Goal: Navigation & Orientation: Find specific page/section

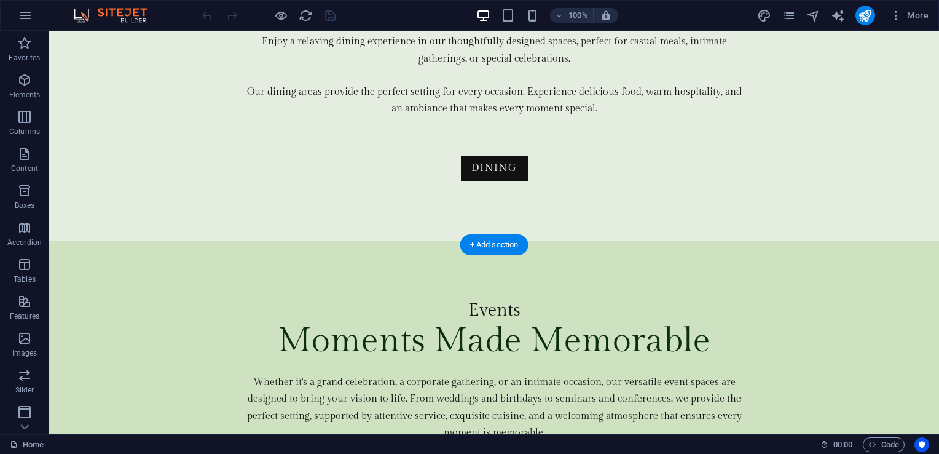
scroll to position [3477, 0]
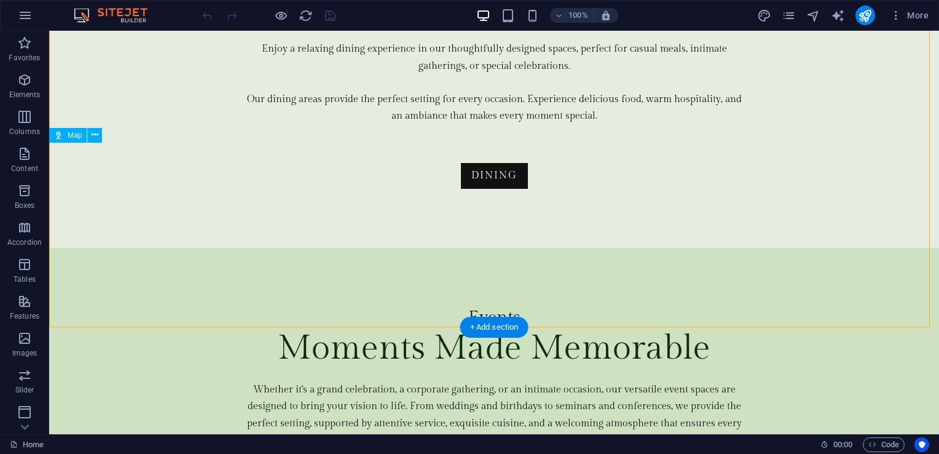
drag, startPoint x: 510, startPoint y: 222, endPoint x: 546, endPoint y: 235, distance: 38.7
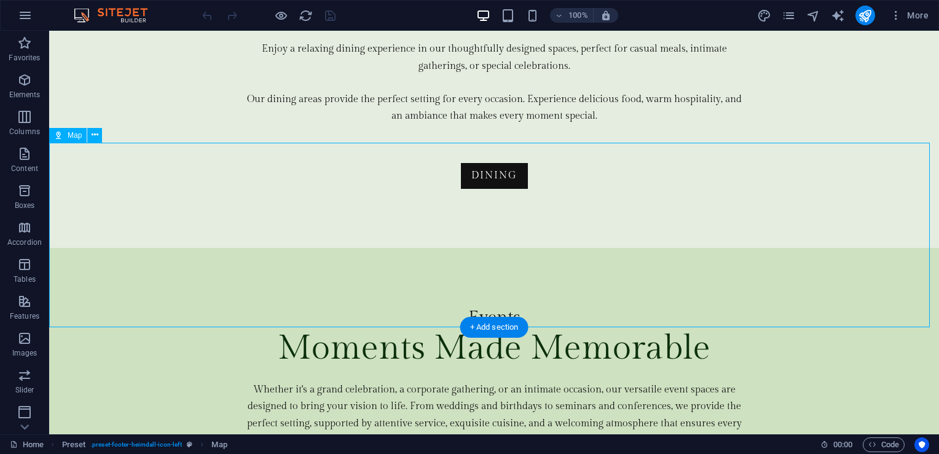
drag, startPoint x: 546, startPoint y: 235, endPoint x: 473, endPoint y: 251, distance: 74.9
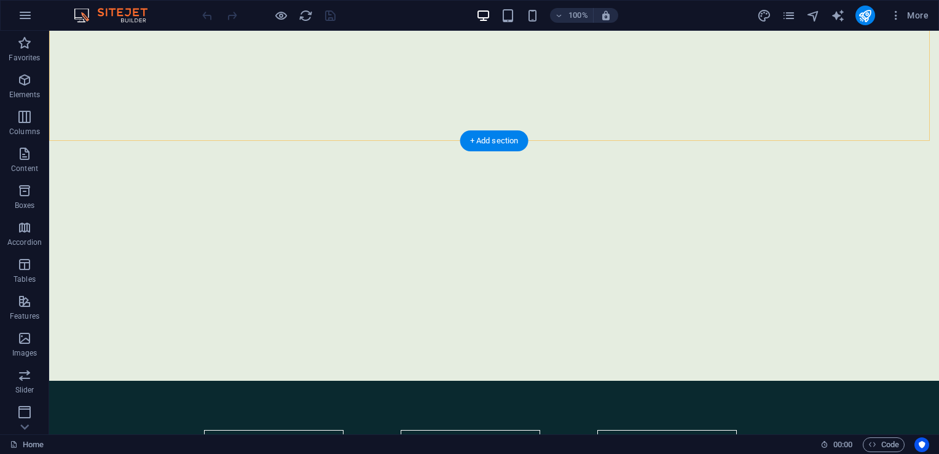
scroll to position [553, 0]
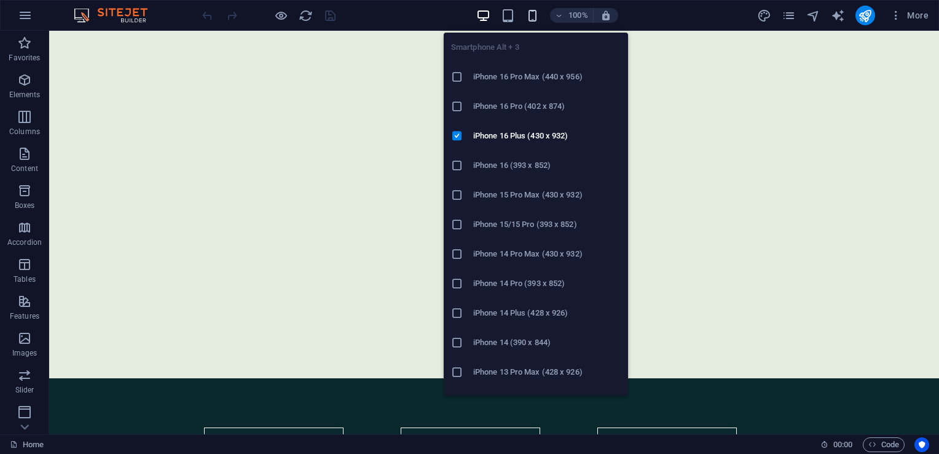
click at [534, 9] on icon "button" at bounding box center [533, 16] width 14 height 14
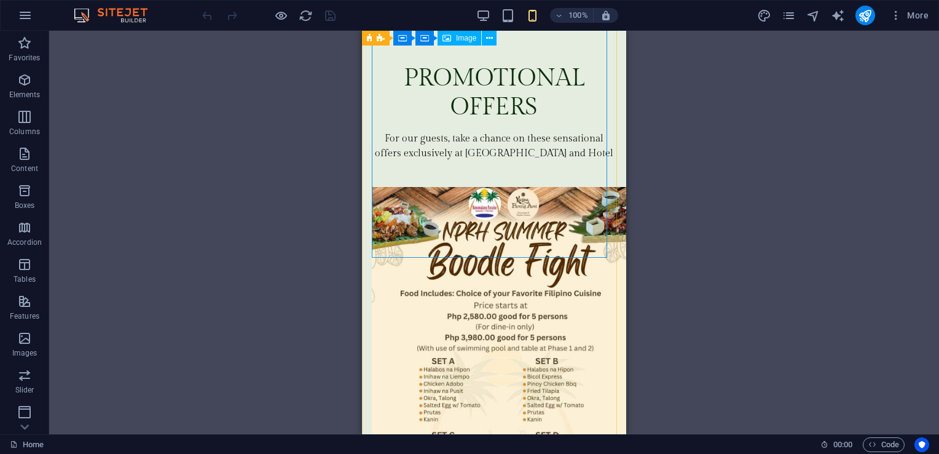
scroll to position [3688, 0]
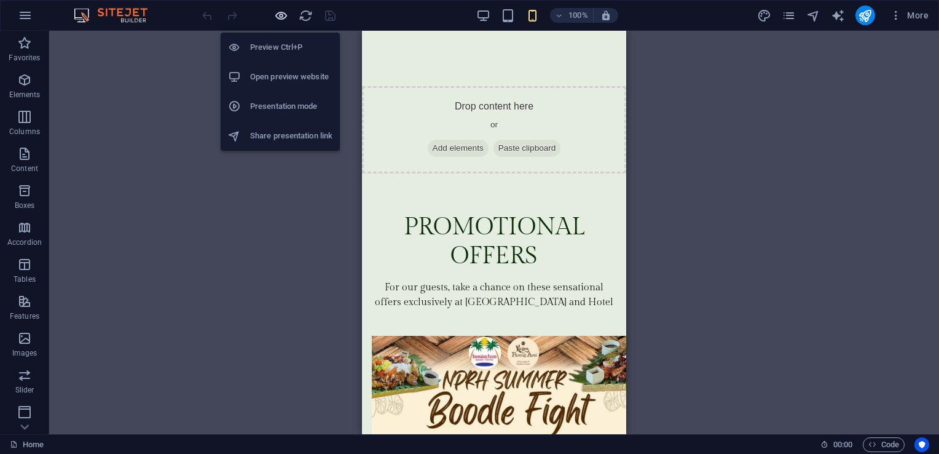
click at [284, 14] on icon "button" at bounding box center [281, 16] width 14 height 14
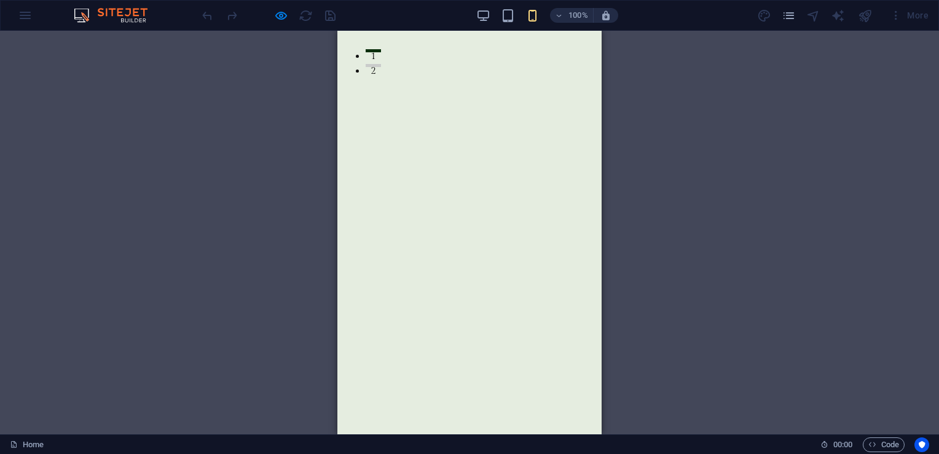
scroll to position [0, 0]
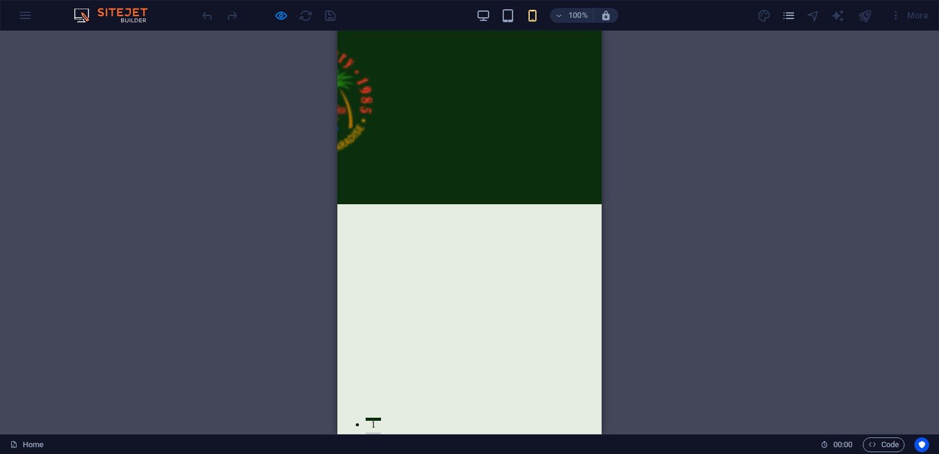
click at [274, 179] on button at bounding box center [264, 180] width 18 height 2
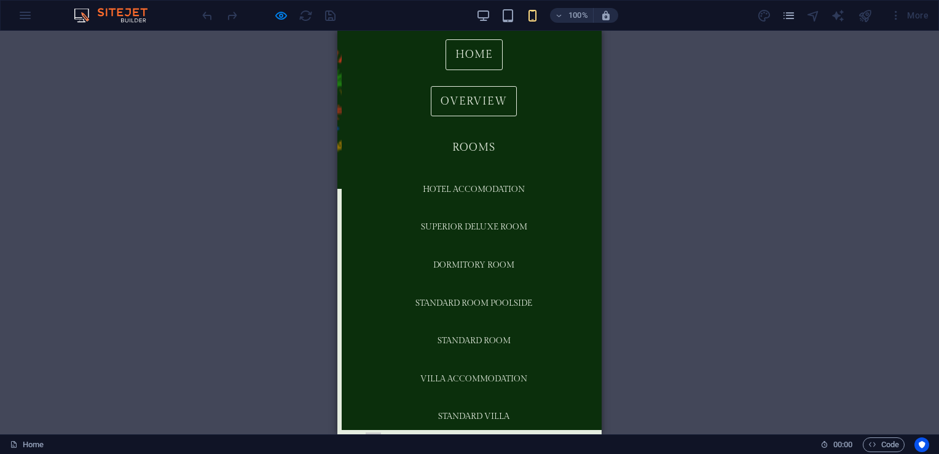
click at [469, 106] on link "Overview" at bounding box center [474, 101] width 86 height 31
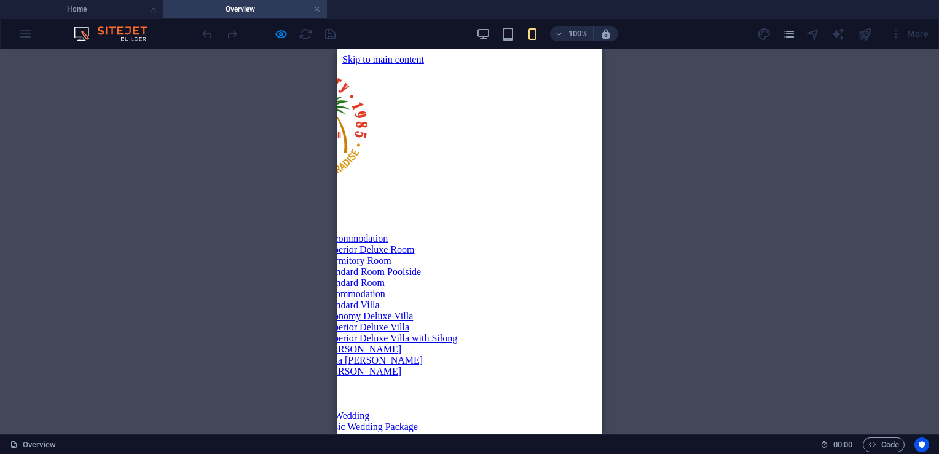
click at [471, 212] on nav "Home Overview Rooms Hotel Accommodation Superior Deluxe Room Dormitory Room Sta…" at bounding box center [424, 377] width 348 height 354
click at [456, 289] on nav "Home Overview Rooms Hotel Accommodation Superior Deluxe Room Dormitory Room Sta…" at bounding box center [424, 377] width 348 height 354
click at [476, 256] on nav "Home Overview Rooms Hotel Accommodation Superior Deluxe Room Dormitory Room Sta…" at bounding box center [424, 377] width 348 height 354
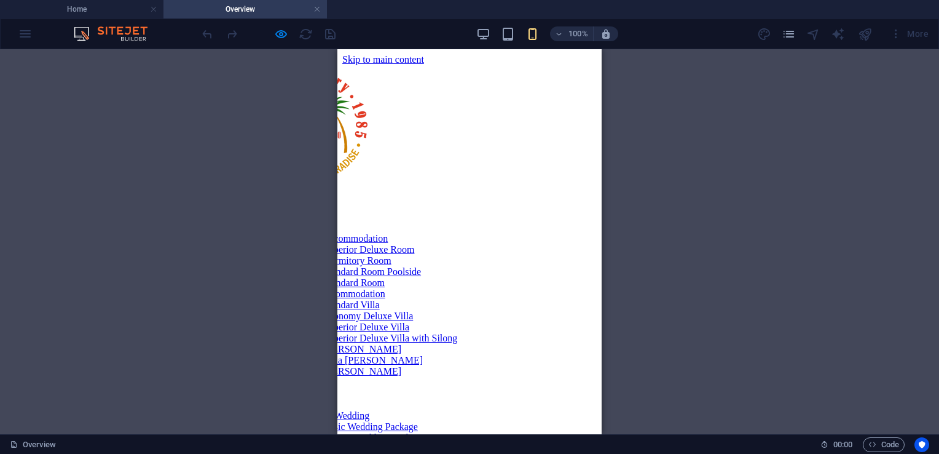
click at [476, 256] on nav "Home Overview Rooms Hotel Accommodation Superior Deluxe Room Dormitory Room Sta…" at bounding box center [424, 377] width 348 height 354
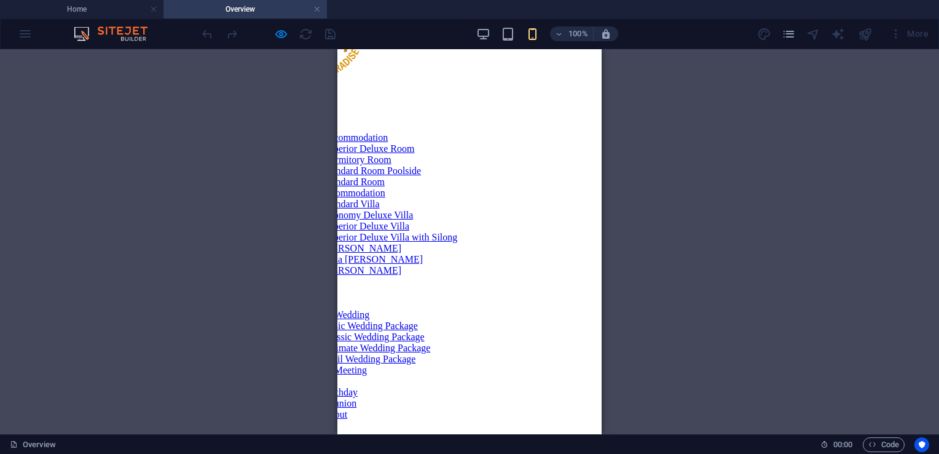
scroll to position [0, 0]
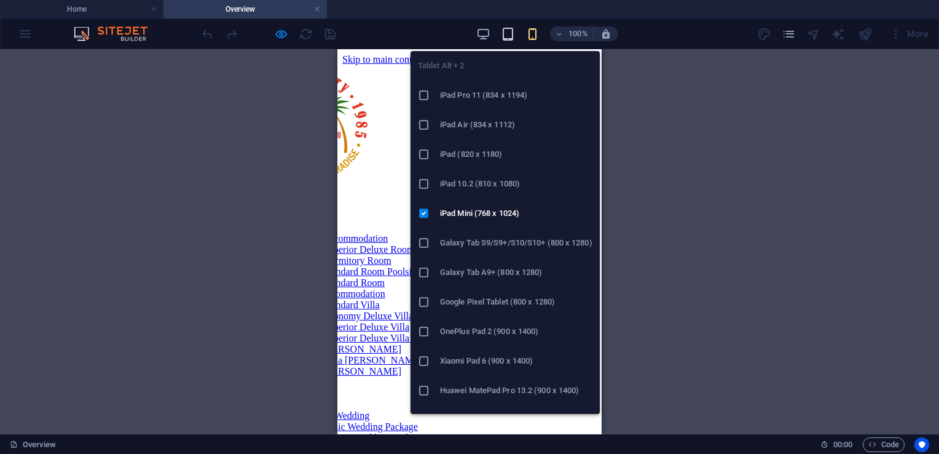
click at [513, 31] on icon "button" at bounding box center [508, 34] width 14 height 14
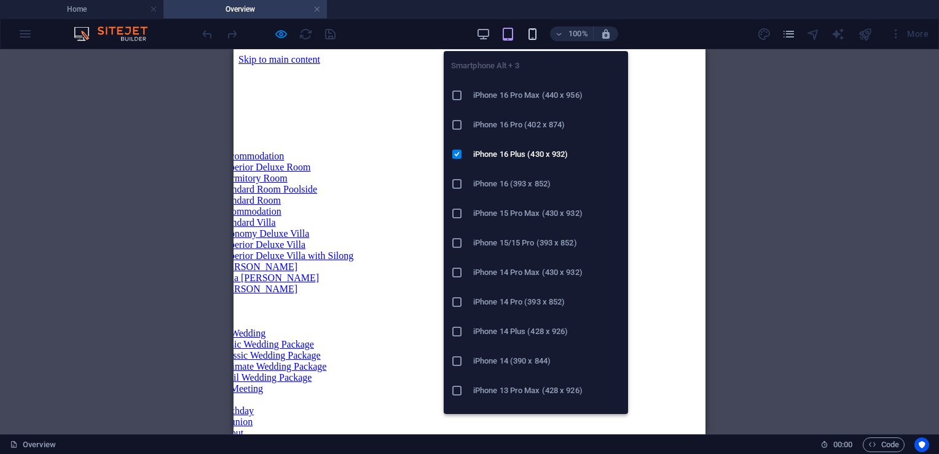
click at [534, 34] on icon "button" at bounding box center [533, 34] width 14 height 14
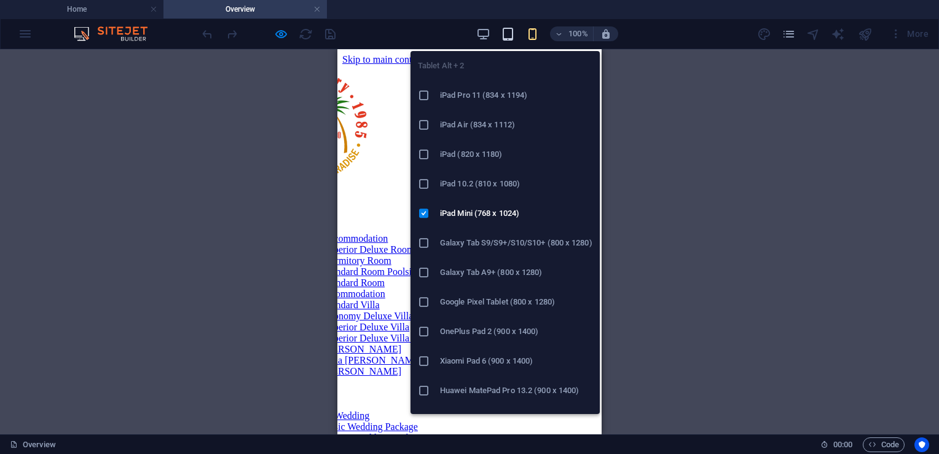
click at [508, 34] on icon "button" at bounding box center [508, 34] width 14 height 14
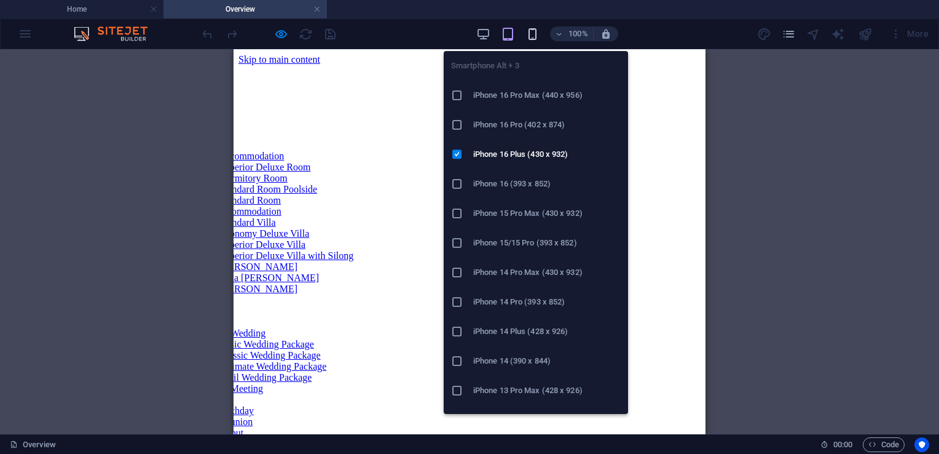
click at [533, 33] on icon "button" at bounding box center [533, 34] width 14 height 14
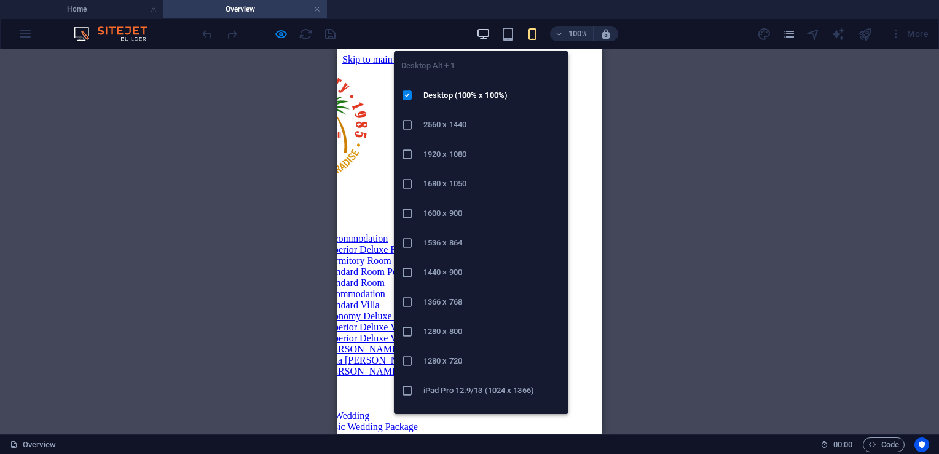
click at [487, 38] on icon "button" at bounding box center [483, 34] width 14 height 14
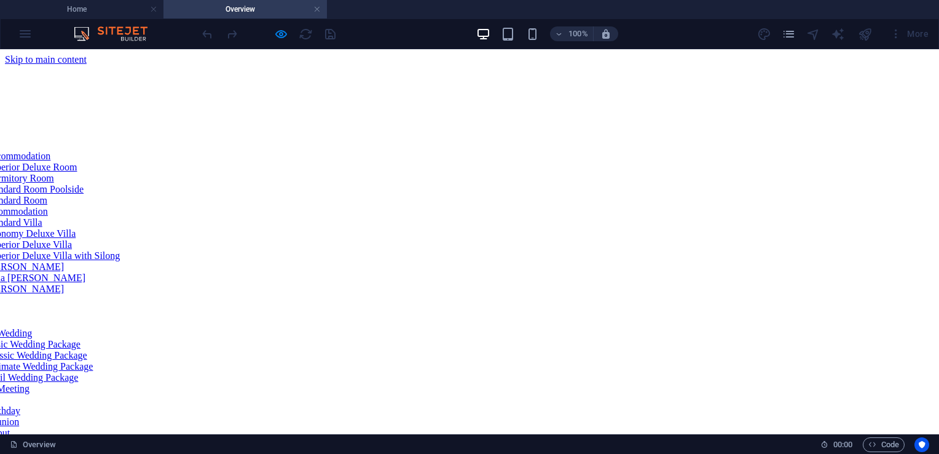
click at [546, 117] on nav "Home Overview Rooms Hotel Accommodation Superior Deluxe Room Dormitory Room Sta…" at bounding box center [423, 294] width 1023 height 354
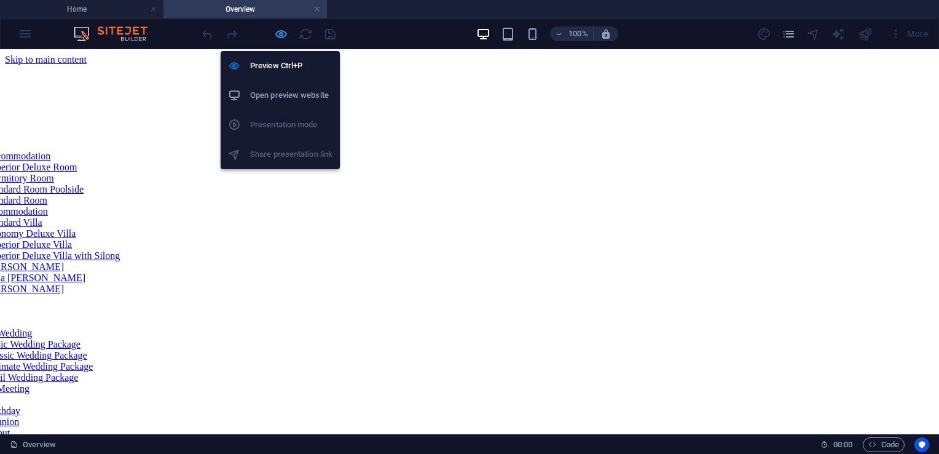
click at [282, 35] on icon "button" at bounding box center [281, 34] width 14 height 14
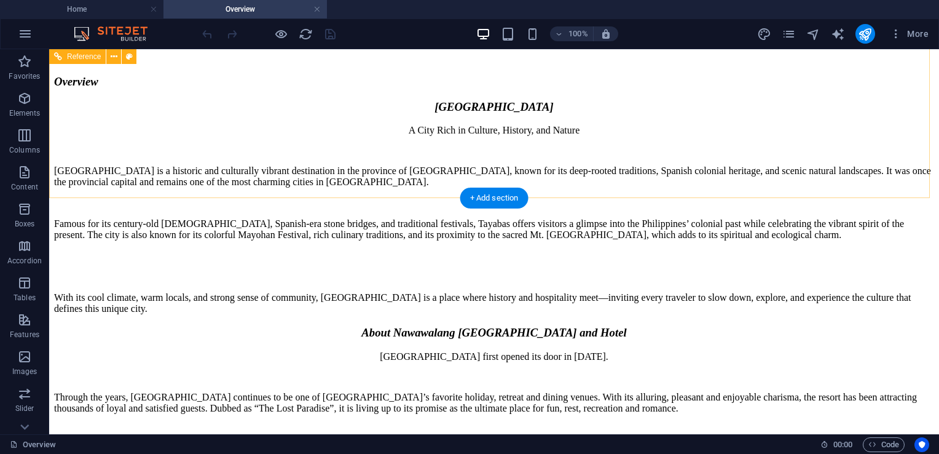
scroll to position [2329, 0]
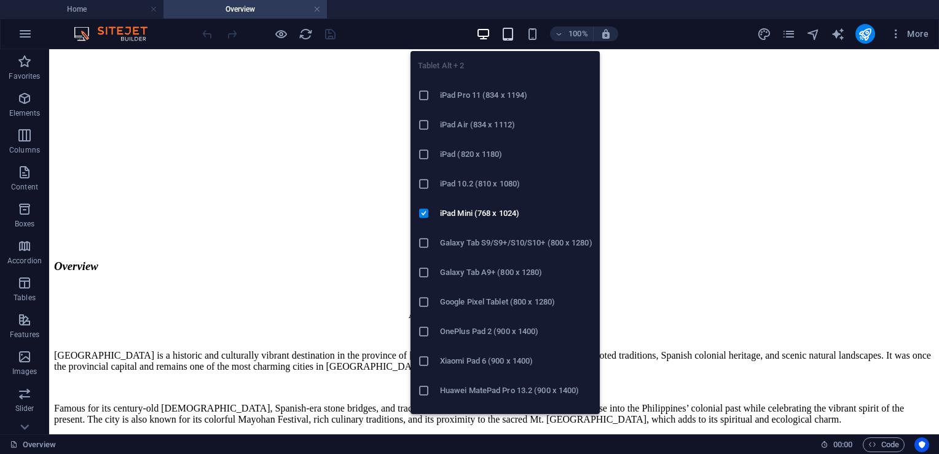
click at [506, 31] on icon "button" at bounding box center [508, 34] width 14 height 14
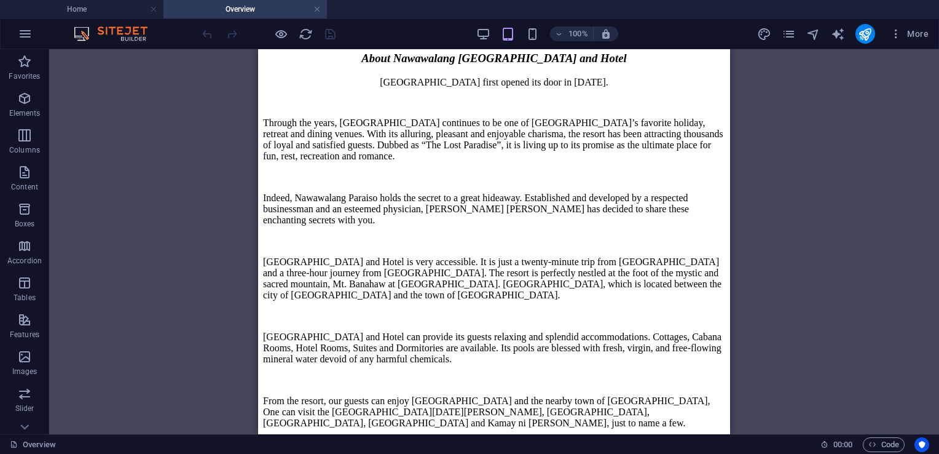
scroll to position [186, 0]
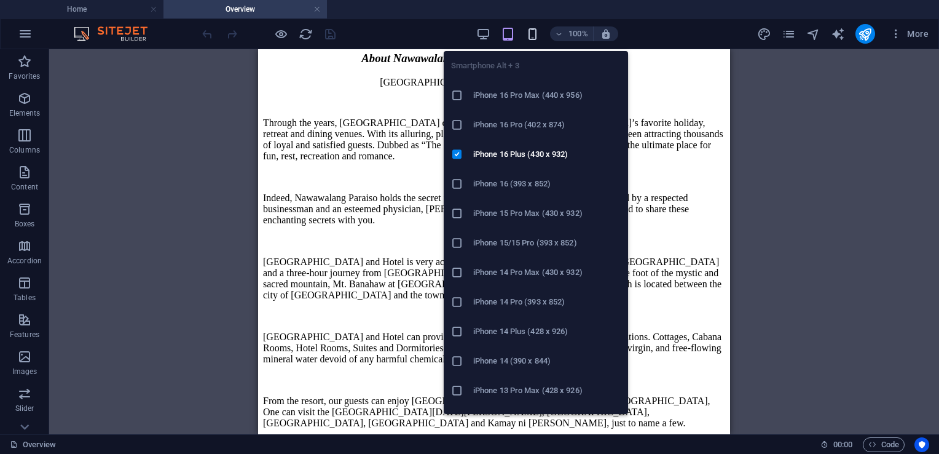
click at [527, 36] on icon "button" at bounding box center [533, 34] width 14 height 14
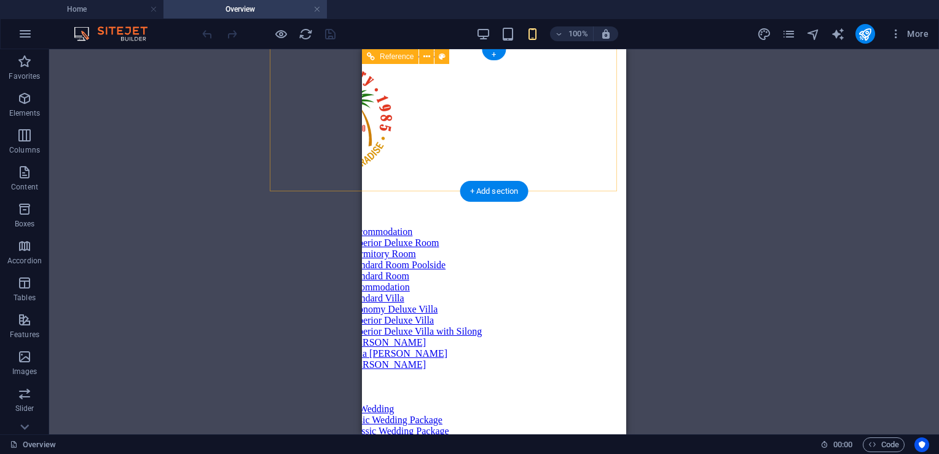
scroll to position [0, 0]
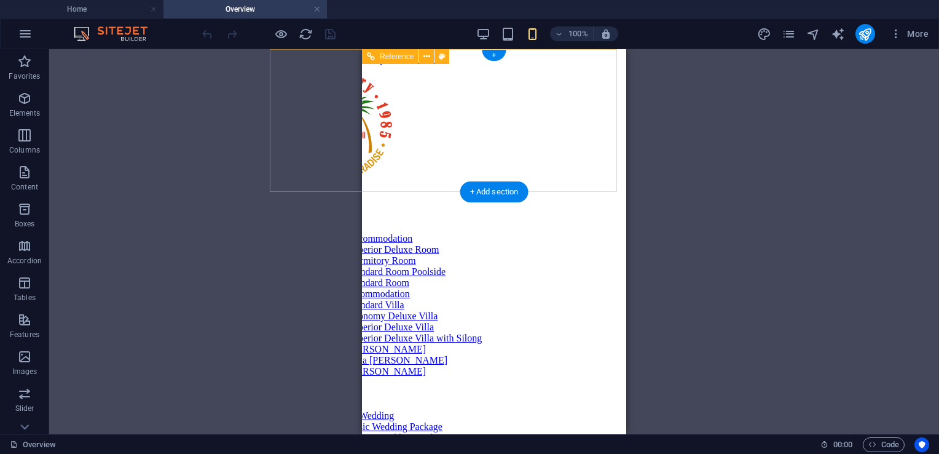
click at [499, 294] on nav "Home Overview Rooms Hotel Accommodation Superior Deluxe Room Dormitory Room Sta…" at bounding box center [448, 377] width 348 height 354
click at [499, 286] on nav "Home Overview Rooms Hotel Accommodation Superior Deluxe Room Dormitory Room Sta…" at bounding box center [448, 377] width 348 height 354
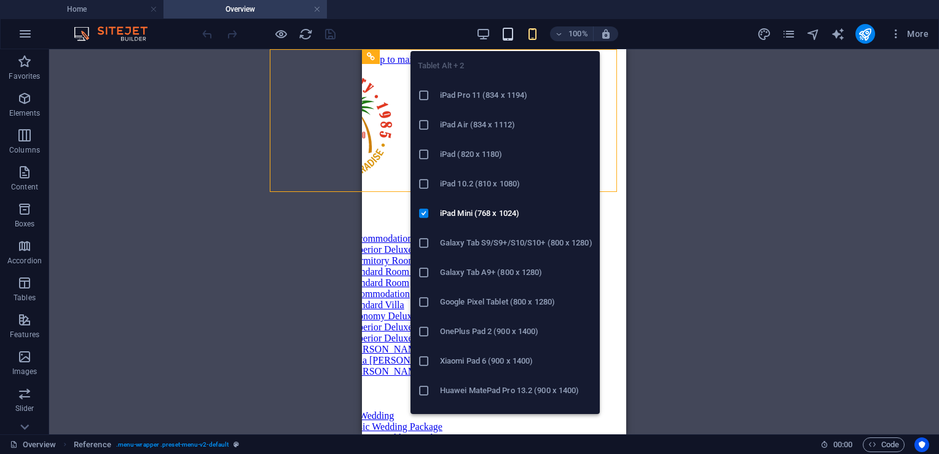
click at [515, 28] on icon "button" at bounding box center [508, 34] width 14 height 14
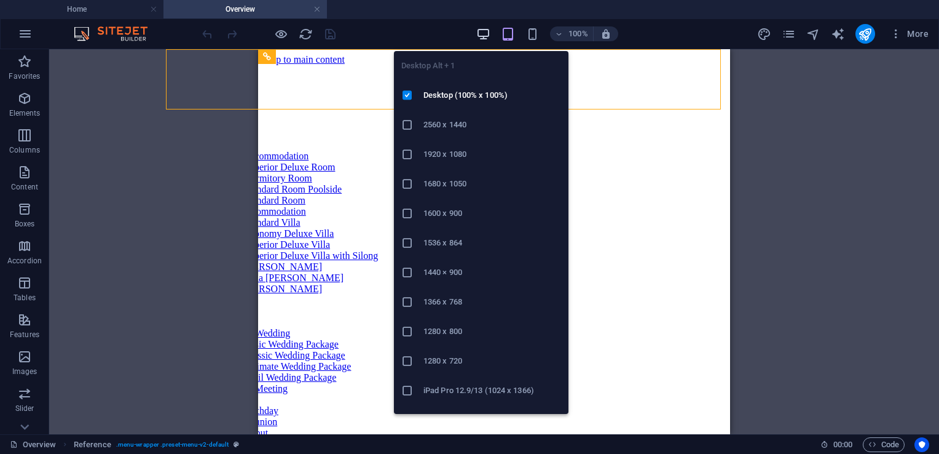
click at [480, 31] on icon "button" at bounding box center [483, 34] width 14 height 14
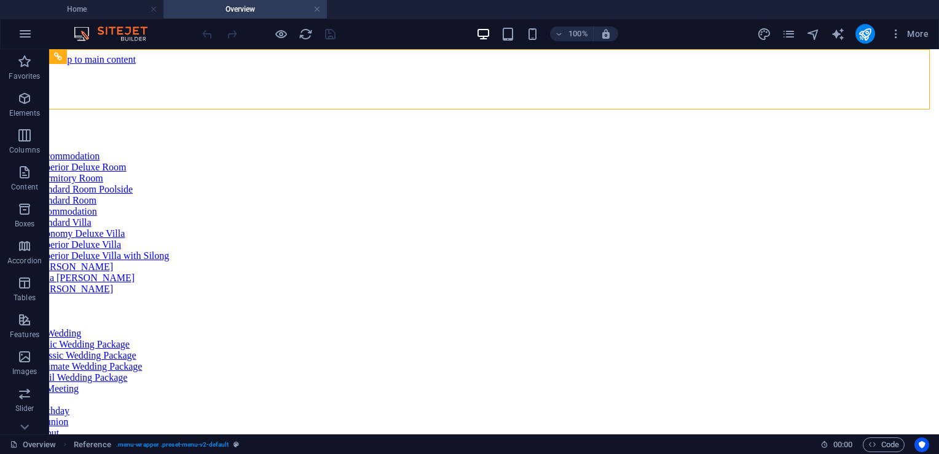
click at [84, 21] on div "100% More" at bounding box center [470, 34] width 938 height 30
click at [85, 11] on h4 "Home" at bounding box center [82, 9] width 164 height 14
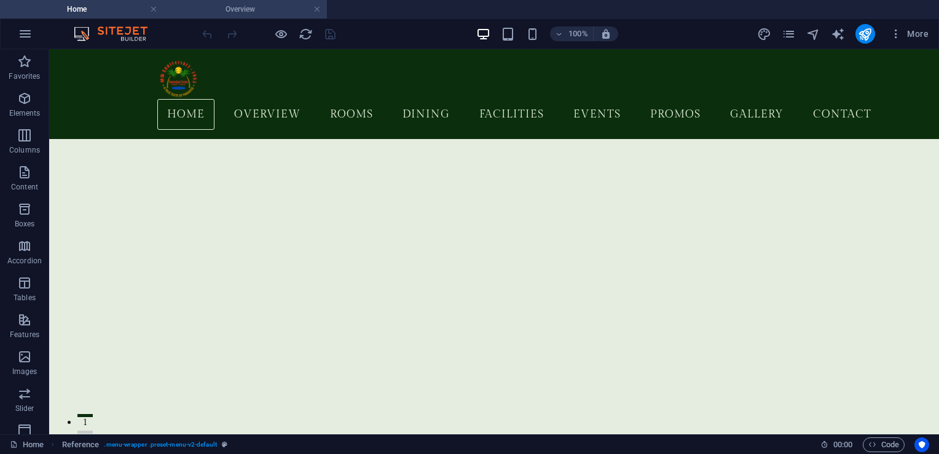
click at [256, 2] on h4 "Overview" at bounding box center [246, 9] width 164 height 14
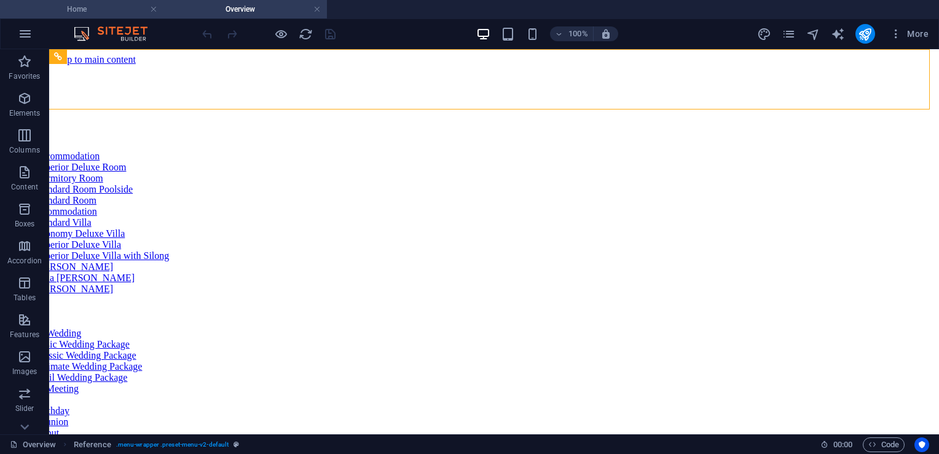
click at [78, 9] on h4 "Home" at bounding box center [82, 9] width 164 height 14
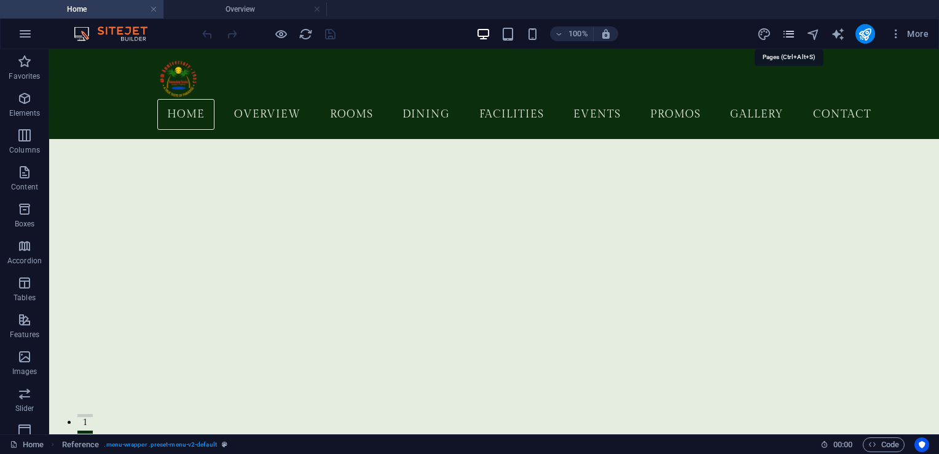
click at [795, 33] on icon "pages" at bounding box center [789, 34] width 14 height 14
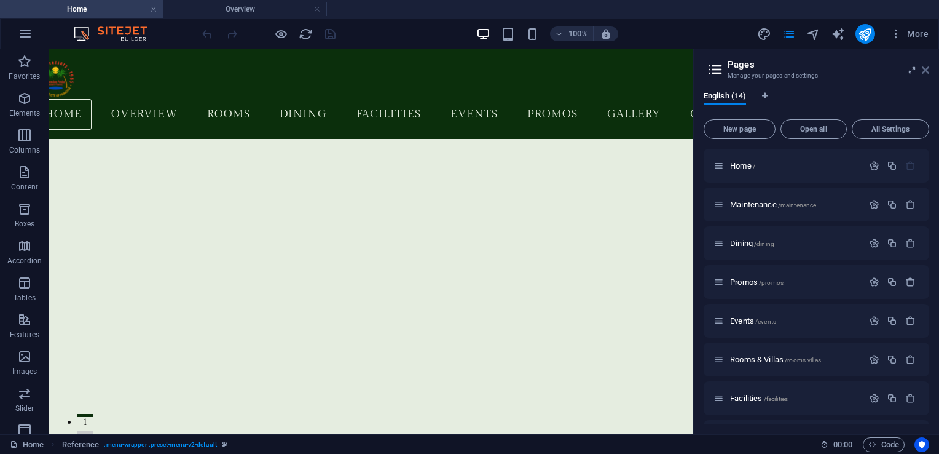
click at [922, 71] on icon at bounding box center [925, 70] width 7 height 10
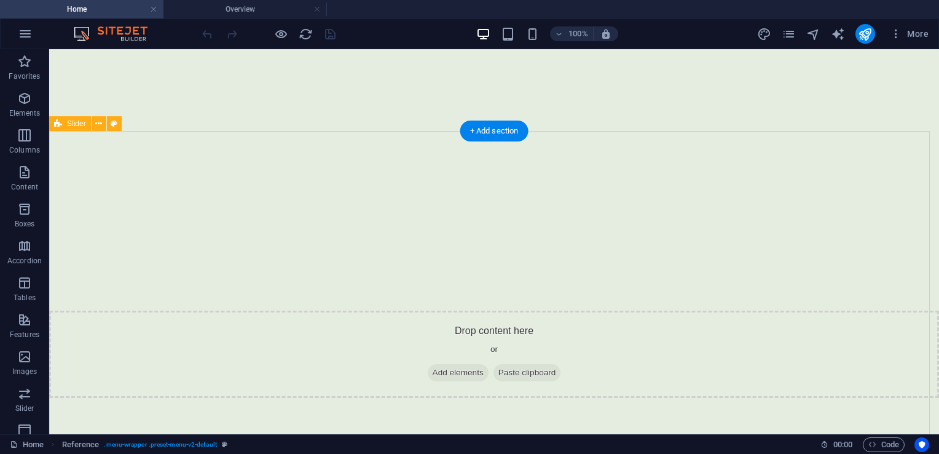
scroll to position [3074, 0]
